Goal: Task Accomplishment & Management: Manage account settings

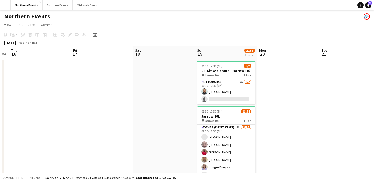
scroll to position [0, 179]
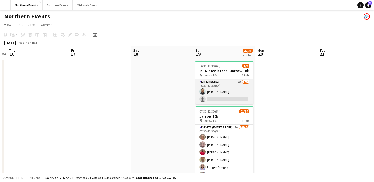
click at [235, 92] on app-card-role "Kit Marshal 7A [DATE] 06:30-12:30 (6h) [PERSON_NAME] single-neutral-actions" at bounding box center [224, 91] width 58 height 25
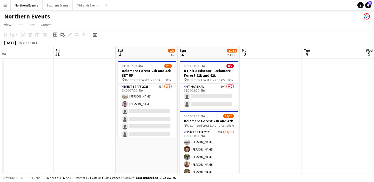
scroll to position [0, 195]
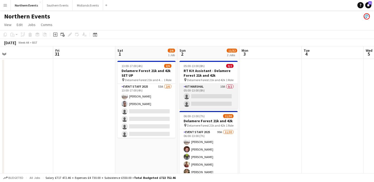
click at [211, 100] on app-card-role "Kit Marshal 10A 0/2 05:00-13:00 (8h) single-neutral-actions single-neutral-acti…" at bounding box center [209, 96] width 58 height 25
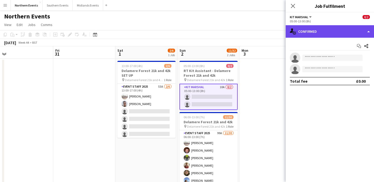
click at [351, 35] on div "single-neutral-actions-check-2 Confirmed" at bounding box center [330, 31] width 88 height 12
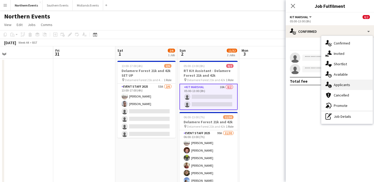
click at [351, 84] on div "single-neutral-actions-information Applicants" at bounding box center [346, 85] width 51 height 10
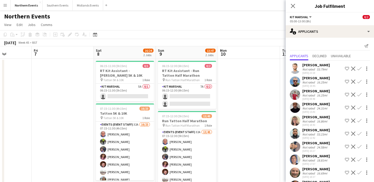
scroll to position [0, 194]
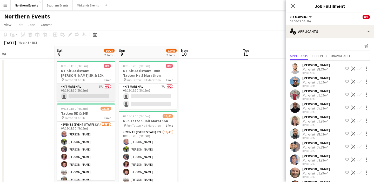
click at [97, 88] on app-card-role "Kit Marshal 5A 0/1 06:15-11:30 (5h15m) single-neutral-actions" at bounding box center [86, 93] width 58 height 18
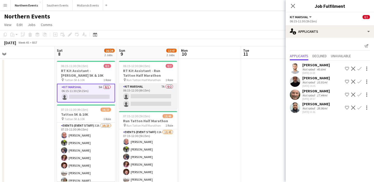
click at [146, 101] on app-card-role "Kit Marshal 7A 0/2 06:15-12:30 (6h15m) single-neutral-actions single-neutral-ac…" at bounding box center [148, 96] width 58 height 25
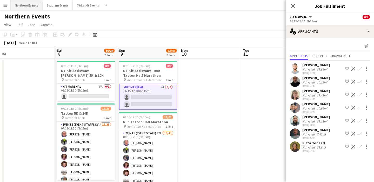
click at [21, 5] on button "Northern Events Close" at bounding box center [27, 5] width 32 height 10
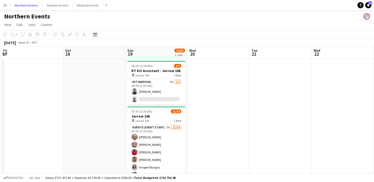
scroll to position [0, 246]
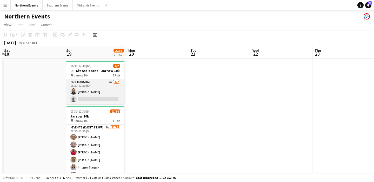
click at [101, 98] on app-card-role "Kit Marshal 7A [DATE] 06:30-12:30 (6h) [PERSON_NAME] single-neutral-actions" at bounding box center [95, 91] width 58 height 25
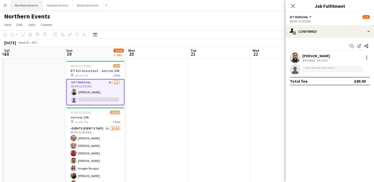
click at [23, 8] on button "Northern Events Close" at bounding box center [27, 5] width 32 height 10
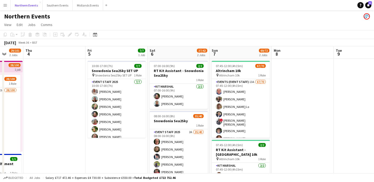
scroll to position [0, 262]
